Goal: Task Accomplishment & Management: Manage account settings

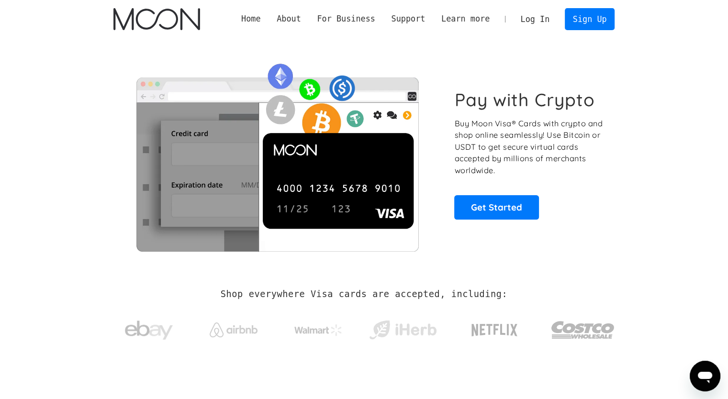
click at [544, 14] on link "Log In" at bounding box center [535, 19] width 45 height 21
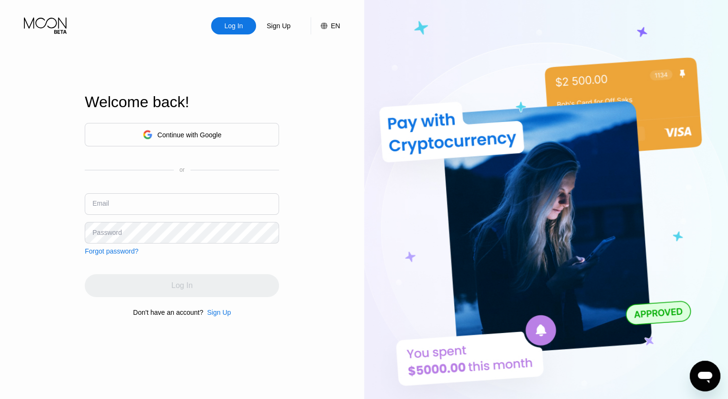
click at [180, 213] on input "text" at bounding box center [182, 204] width 194 height 22
type input "[EMAIL_ADDRESS][DOMAIN_NAME]"
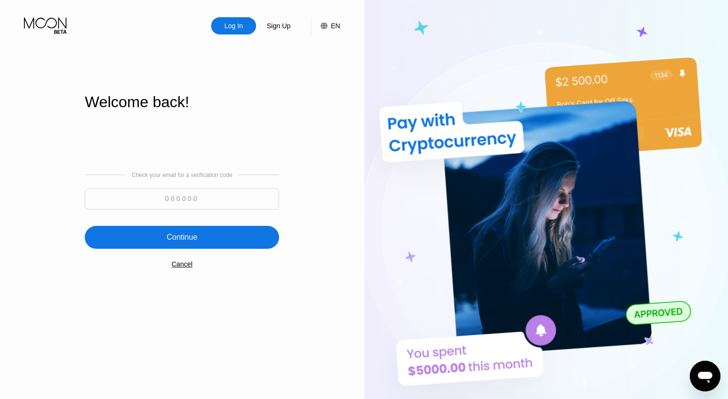
click at [247, 184] on div "Check your email for a verification code" at bounding box center [182, 193] width 194 height 43
paste input "823968"
click at [240, 203] on input "823968" at bounding box center [182, 199] width 194 height 22
type input "823968"
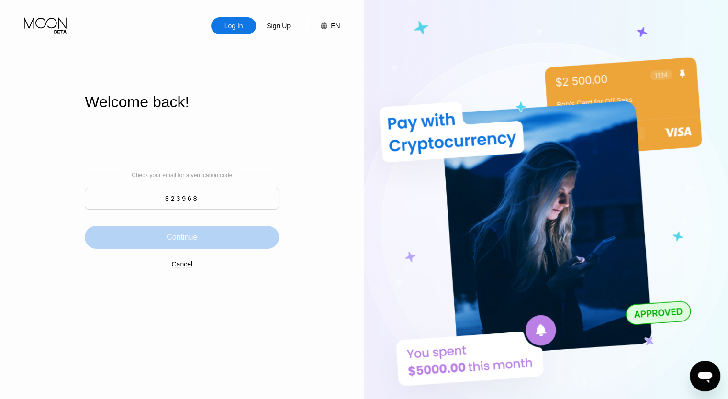
click at [213, 231] on div "Continue" at bounding box center [182, 237] width 194 height 23
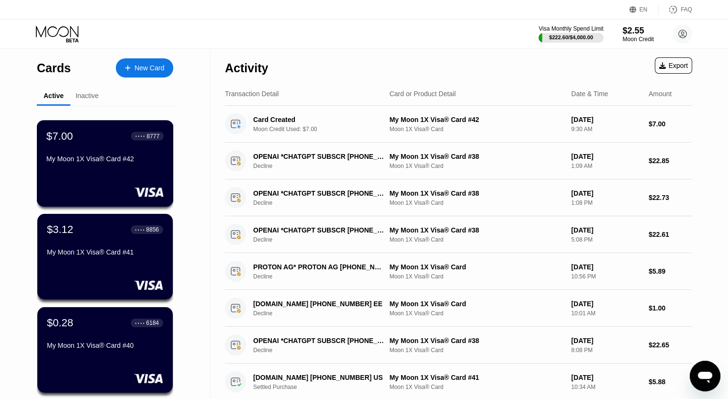
click at [103, 154] on div "$7.00 ● ● ● ● 8777 My Moon 1X Visa® Card #42" at bounding box center [104, 148] width 117 height 37
click at [124, 127] on div "$7.00 ● ● ● ● 8777 My Moon 1X Visa® Card #42" at bounding box center [105, 163] width 137 height 87
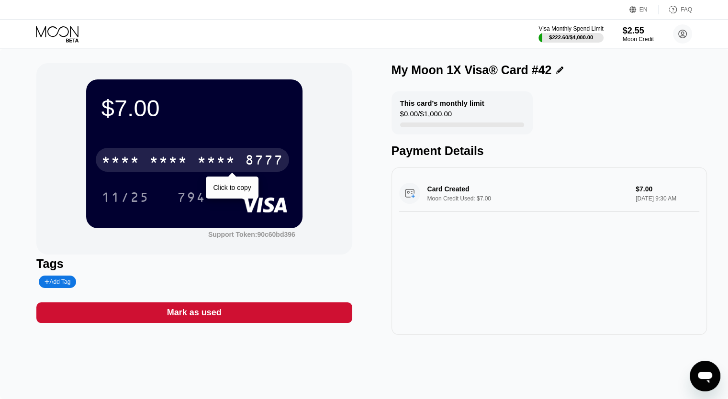
click at [195, 162] on div "* * * * * * * * * * * * 8777" at bounding box center [192, 160] width 193 height 24
click at [221, 160] on div "2962" at bounding box center [216, 161] width 38 height 15
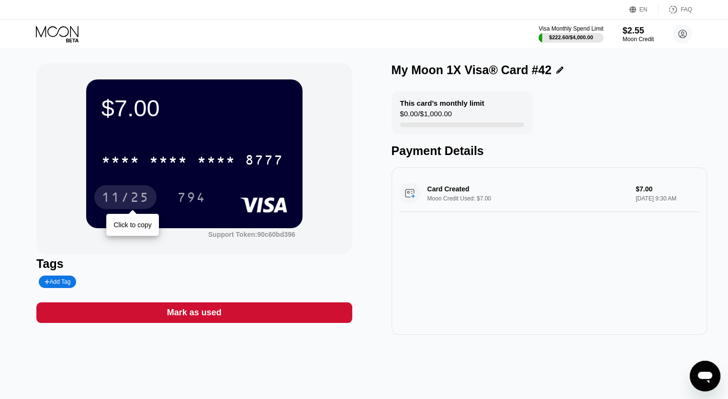
drag, startPoint x: 119, startPoint y: 192, endPoint x: 176, endPoint y: 163, distance: 64.0
click at [119, 192] on div "11/25" at bounding box center [125, 197] width 62 height 24
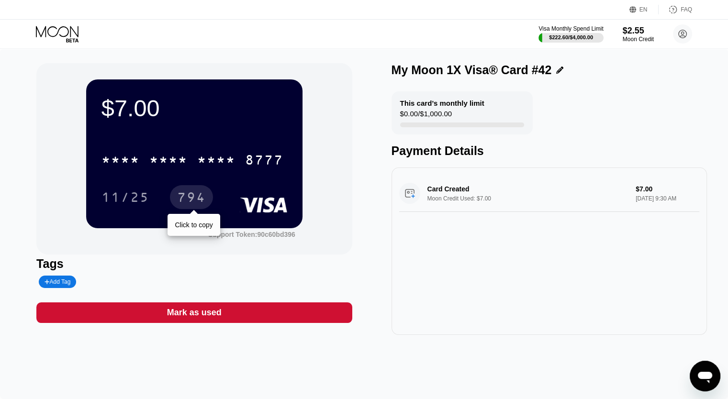
click at [185, 197] on div "794" at bounding box center [191, 198] width 29 height 15
